Goal: Navigation & Orientation: Find specific page/section

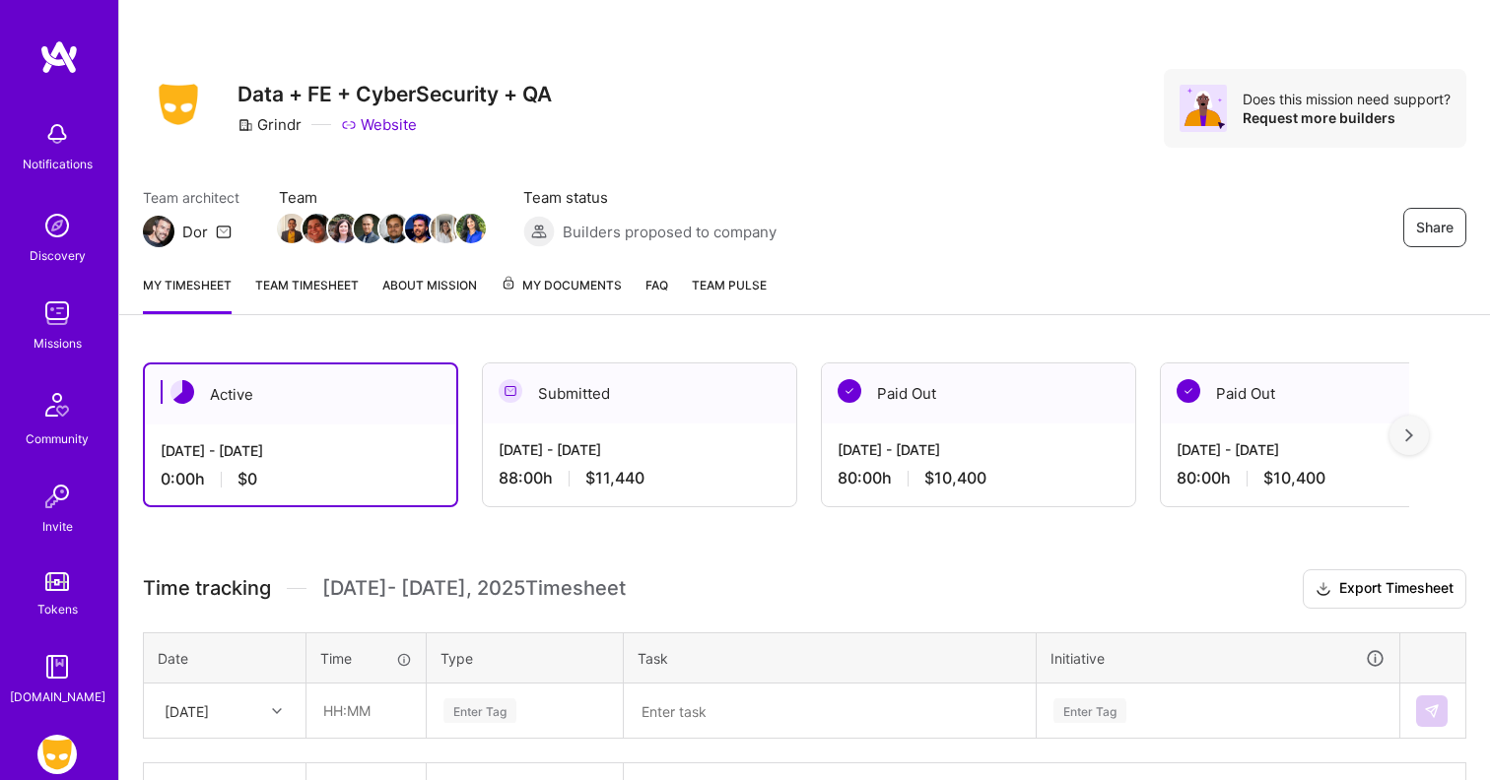
scroll to position [132, 0]
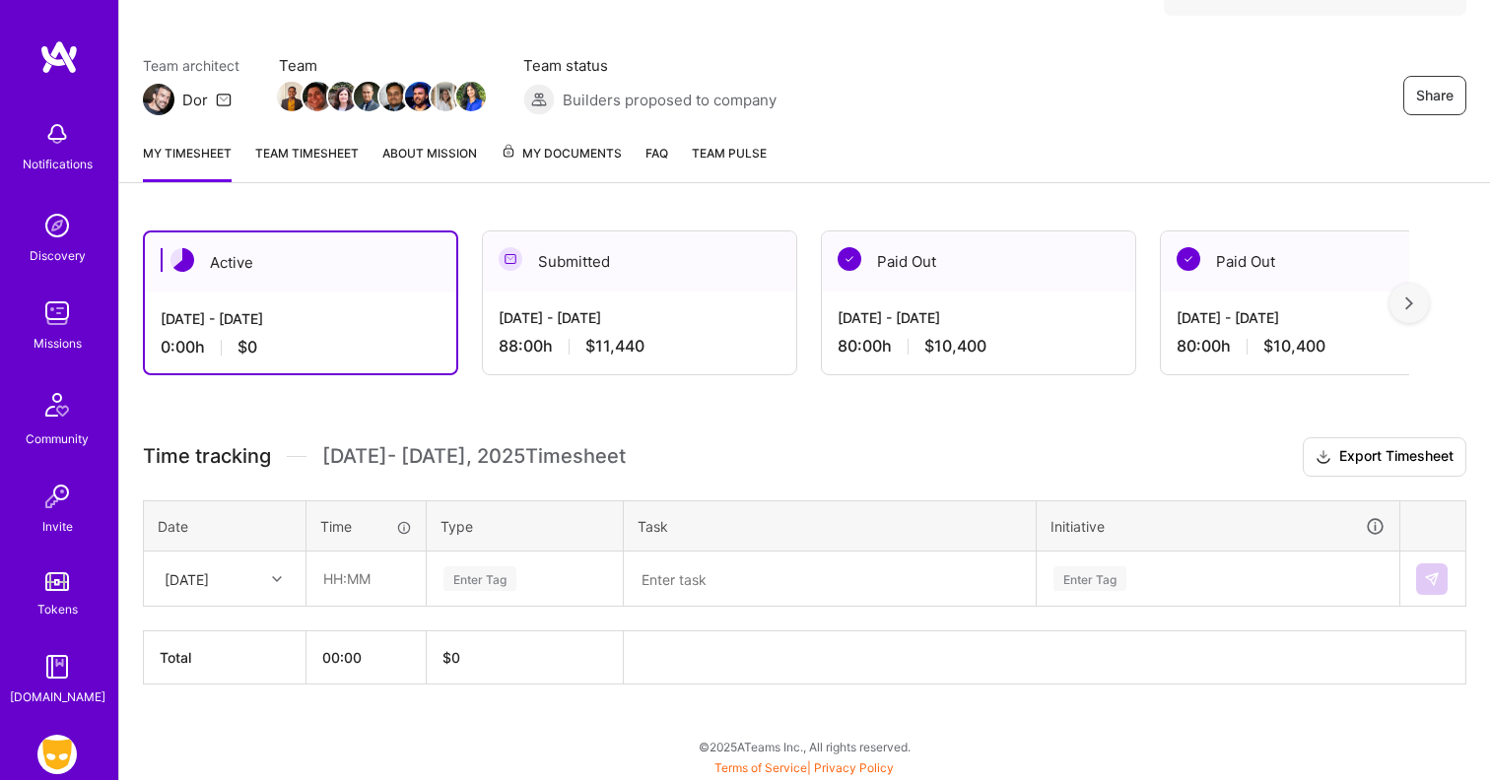
click at [539, 401] on div "Active [DATE] - [DATE] 0:00 h $0 Submitted [DATE] - [DATE] 88:00 h $11,440 Paid…" at bounding box center [804, 494] width 1371 height 574
click at [593, 271] on div "Submitted" at bounding box center [639, 262] width 313 height 60
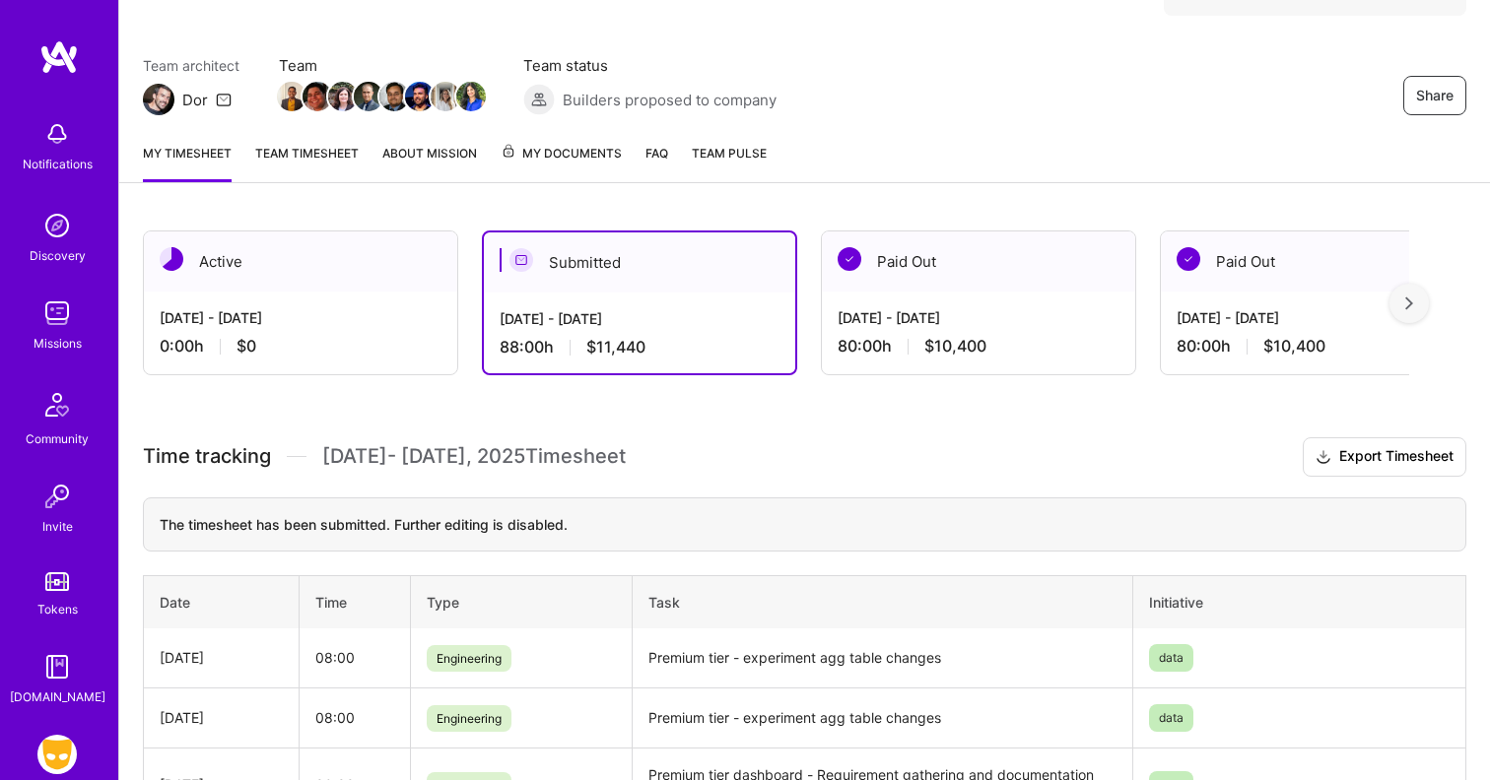
click at [260, 270] on div "Active" at bounding box center [300, 262] width 313 height 60
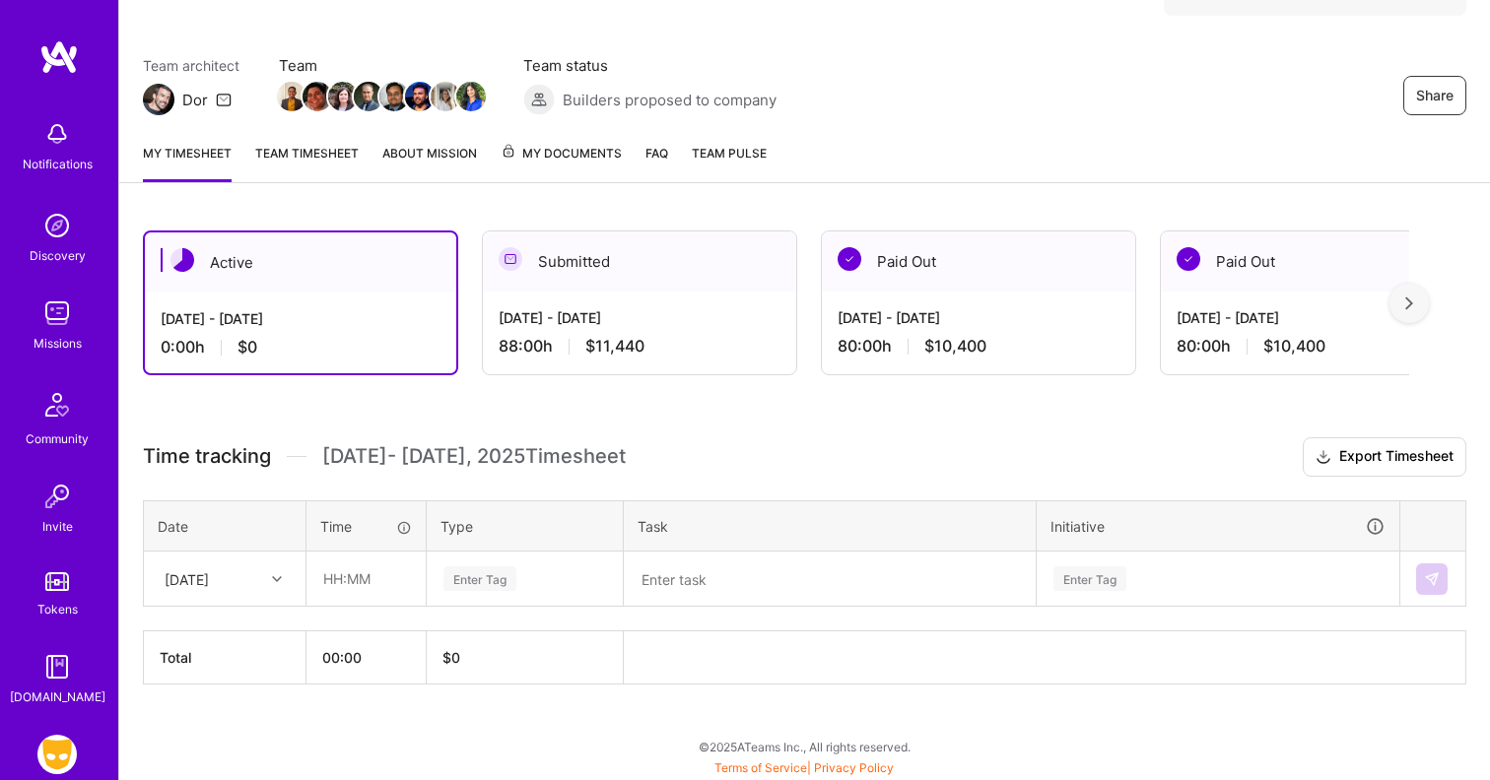
click at [612, 404] on div "Active [DATE] - [DATE] 0:00 h $0 Submitted [DATE] - [DATE] 88:00 h $11,440 Paid…" at bounding box center [804, 494] width 1371 height 574
click at [321, 164] on link "Team timesheet" at bounding box center [306, 162] width 103 height 39
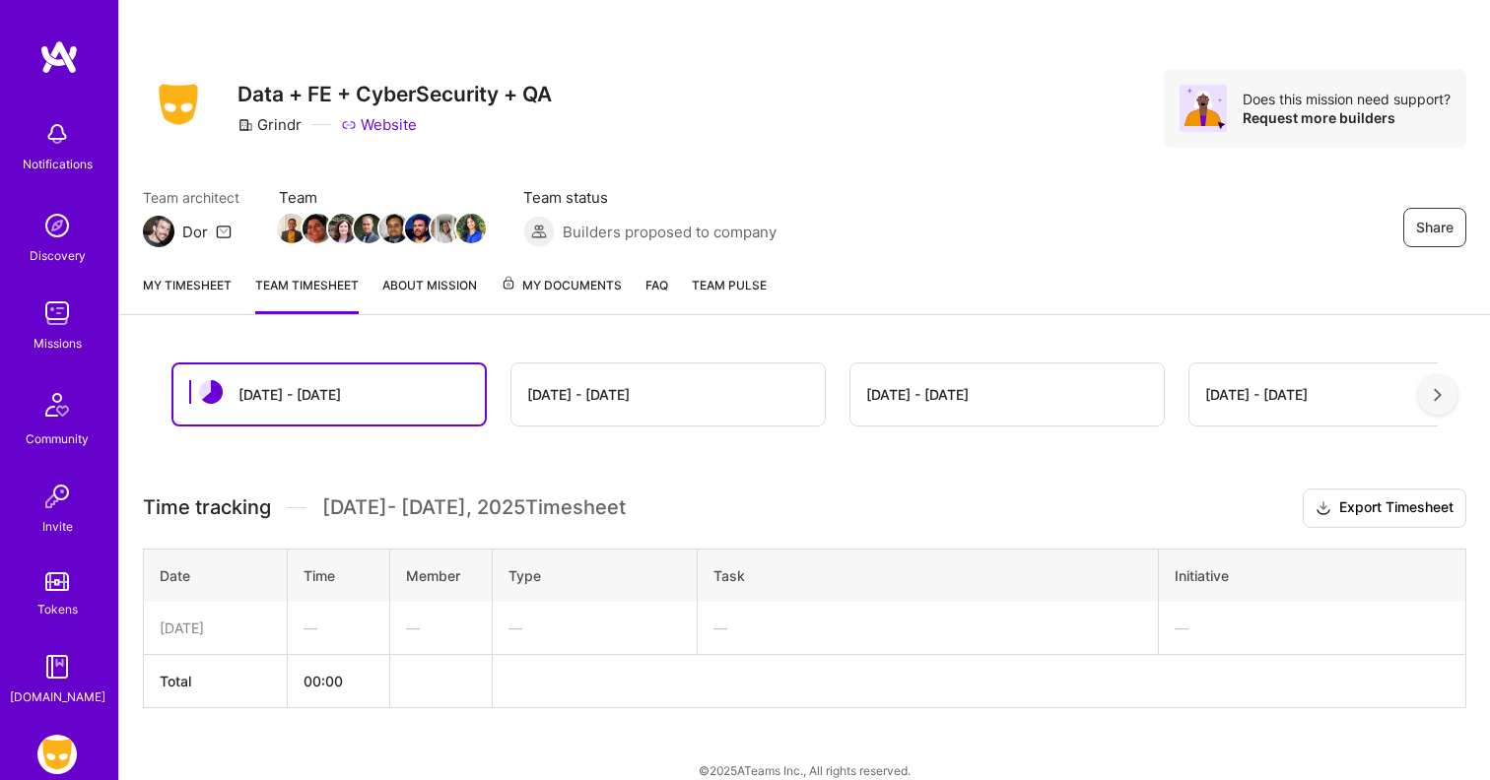
click at [196, 285] on link "My timesheet" at bounding box center [187, 294] width 89 height 39
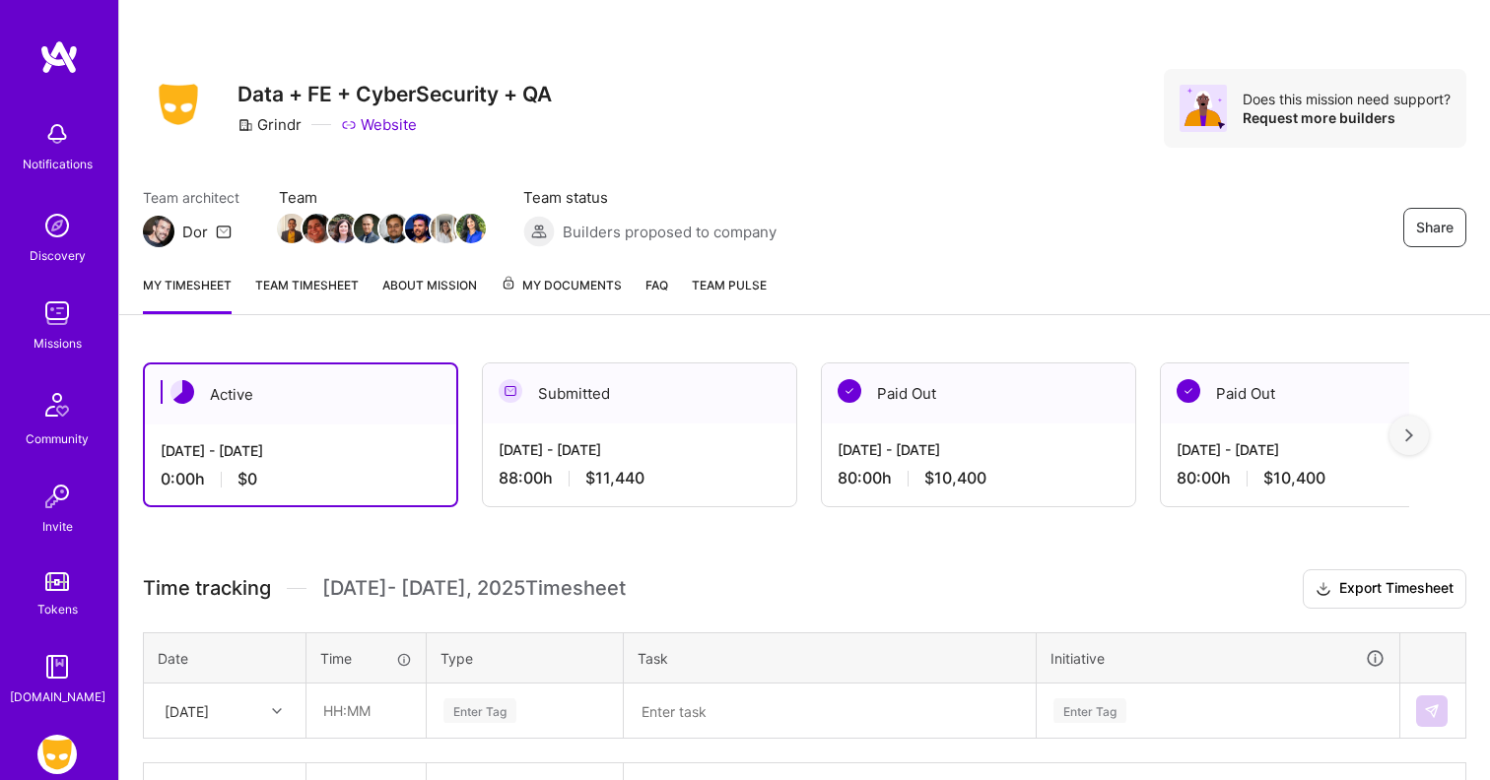
click at [462, 349] on div "Active [DATE] - [DATE] 0:00 h $0 Submitted [DATE] - [DATE] 88:00 h $11,440 Paid…" at bounding box center [804, 626] width 1371 height 574
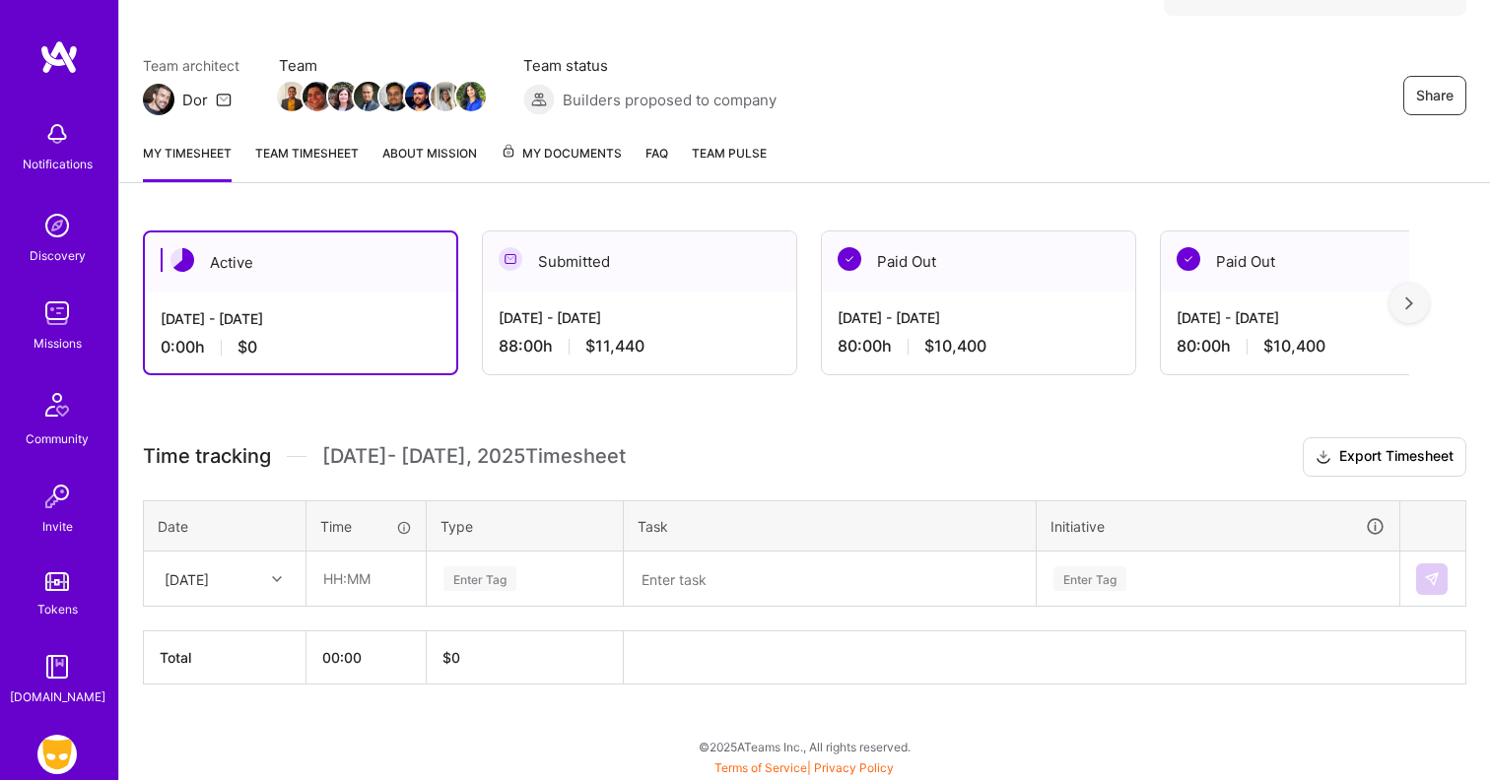
click at [462, 349] on div "Active [DATE] - [DATE] 0:00 h $0 Submitted [DATE] - [DATE] 88:00 h $11,440 Paid…" at bounding box center [776, 303] width 1266 height 145
click at [266, 585] on div at bounding box center [279, 580] width 31 height 26
click at [312, 485] on div "Time tracking [DATE] - [DATE] Timesheet Export Timesheet Date Time Type Task In…" at bounding box center [804, 561] width 1323 height 247
click at [318, 410] on div "Active [DATE] - [DATE] 0:00 h $0 Submitted [DATE] - [DATE] 88:00 h $11,440 Paid…" at bounding box center [804, 494] width 1371 height 574
click at [326, 162] on link "Team timesheet" at bounding box center [306, 162] width 103 height 39
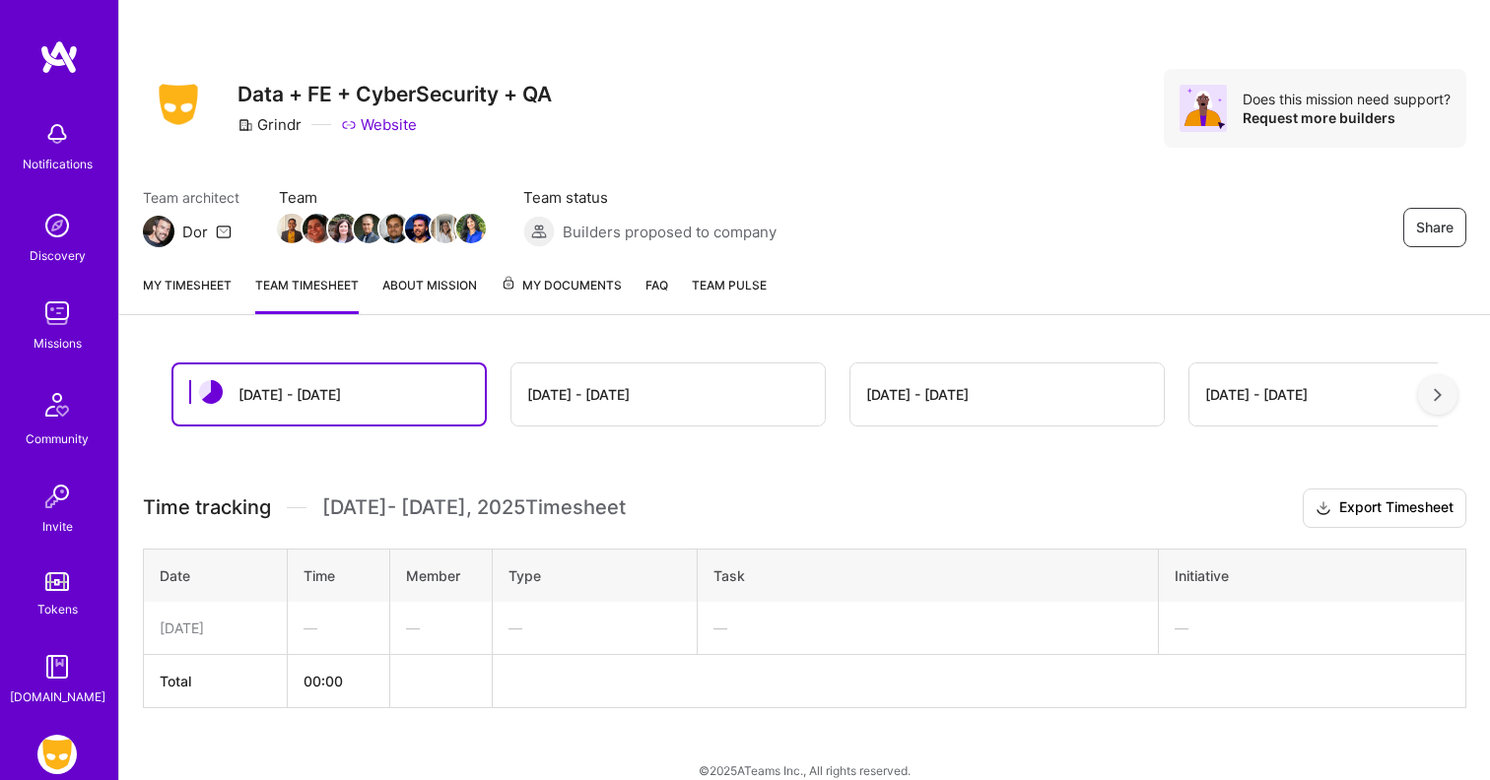
click at [198, 289] on link "My timesheet" at bounding box center [187, 294] width 89 height 39
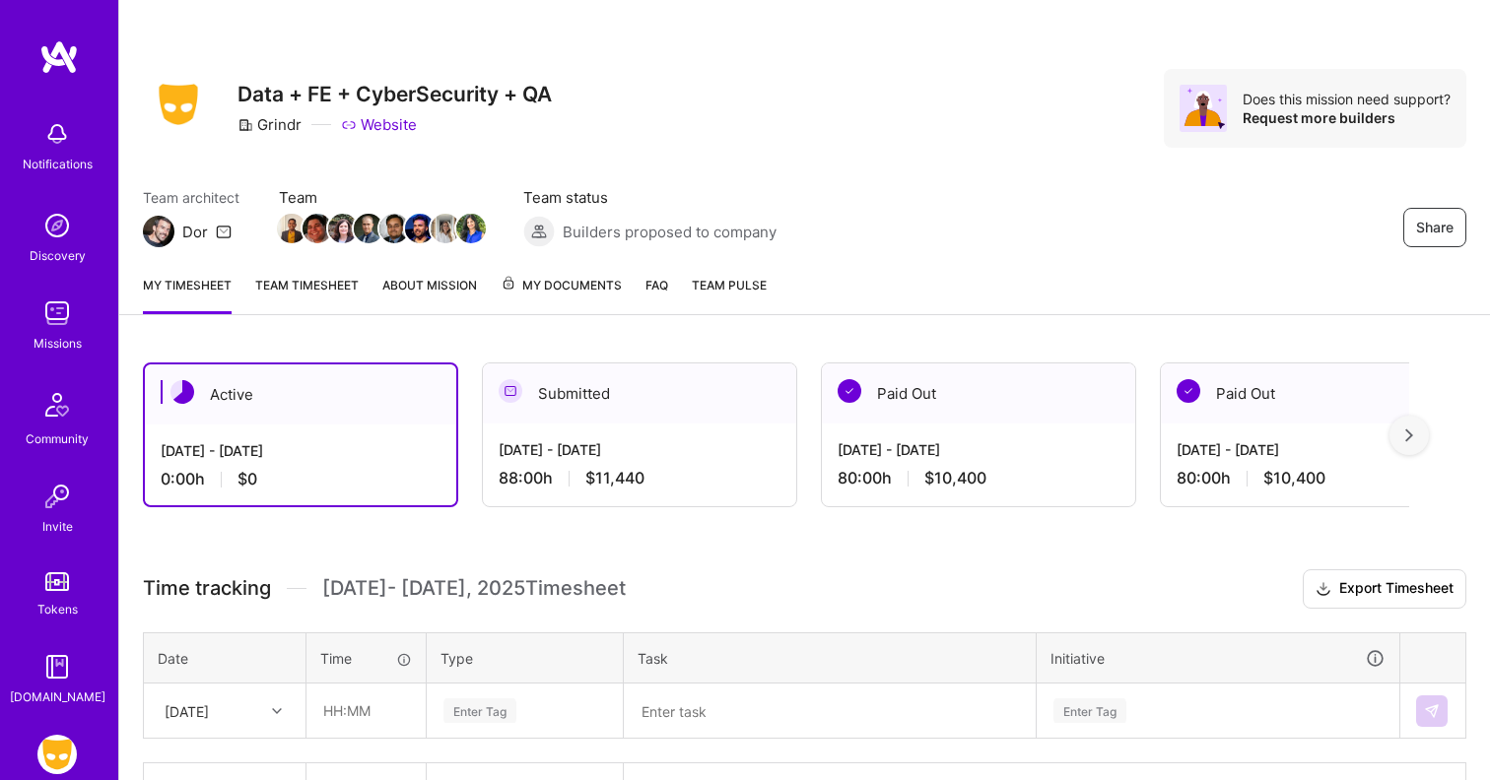
click at [308, 294] on link "Team timesheet" at bounding box center [306, 294] width 103 height 39
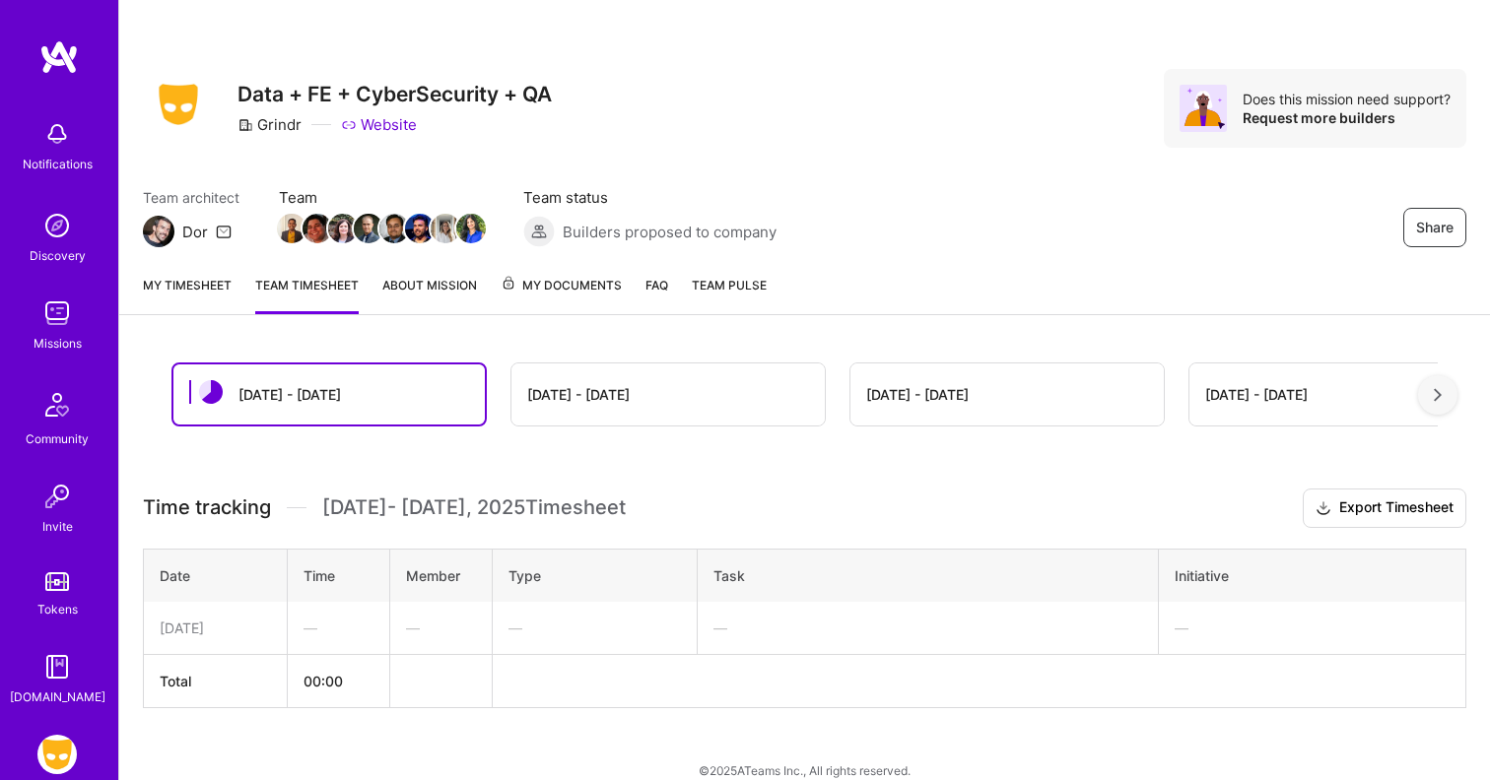
click at [428, 294] on link "About Mission" at bounding box center [429, 294] width 95 height 39
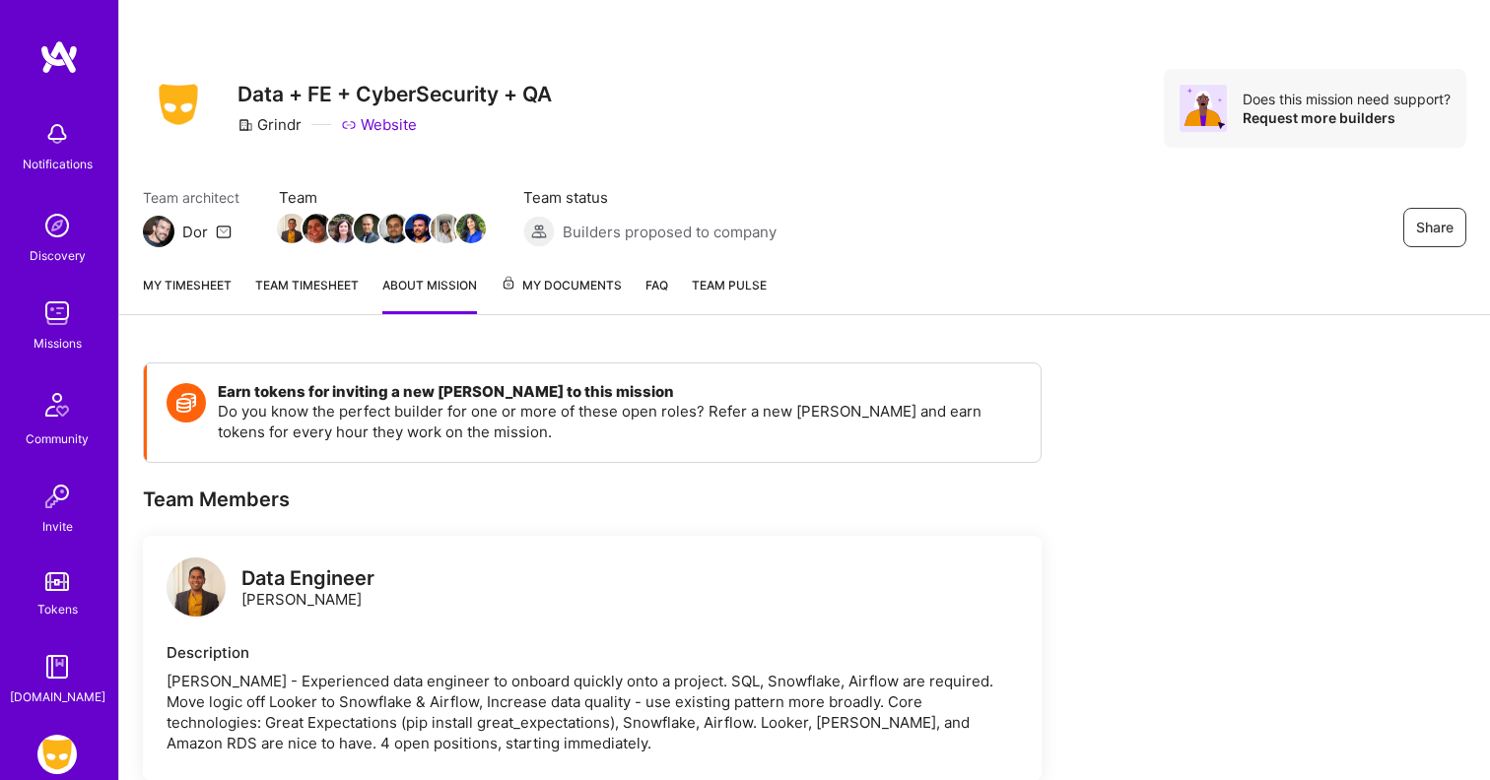
click at [559, 293] on span "My Documents" at bounding box center [561, 286] width 121 height 22
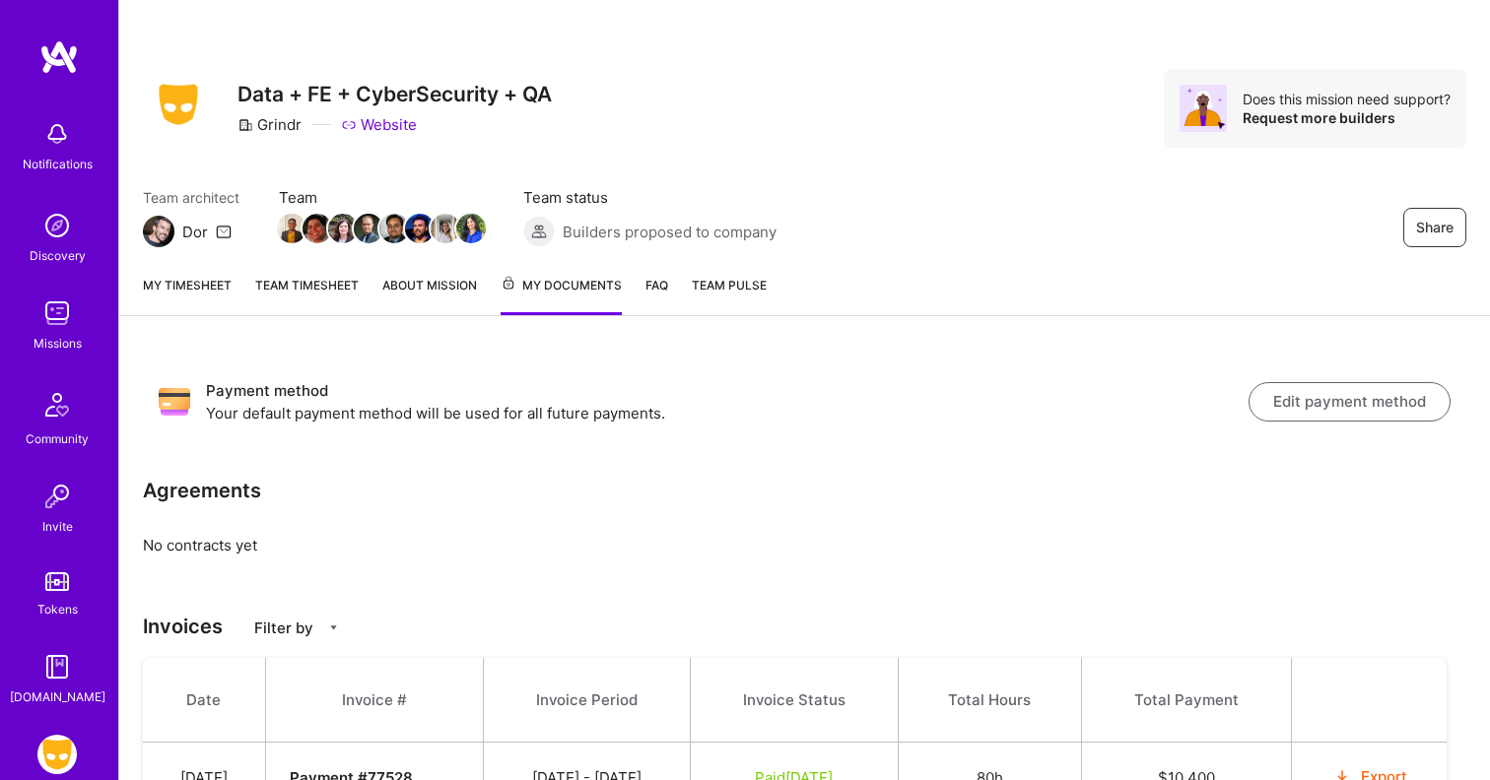
click at [658, 296] on link "FAQ" at bounding box center [656, 295] width 23 height 40
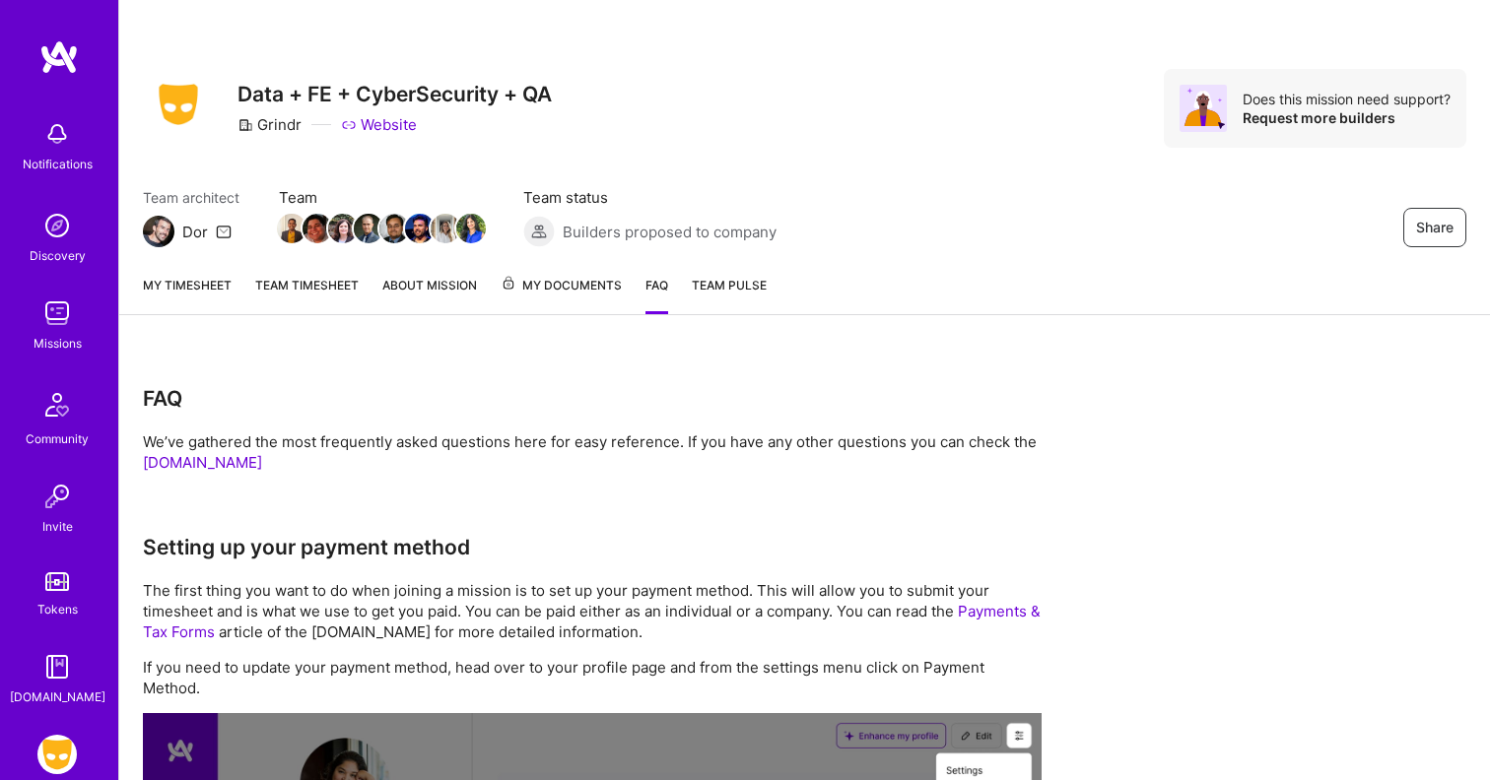
click at [737, 294] on link "Team Pulse" at bounding box center [729, 294] width 75 height 39
